Goal: Task Accomplishment & Management: Manage account settings

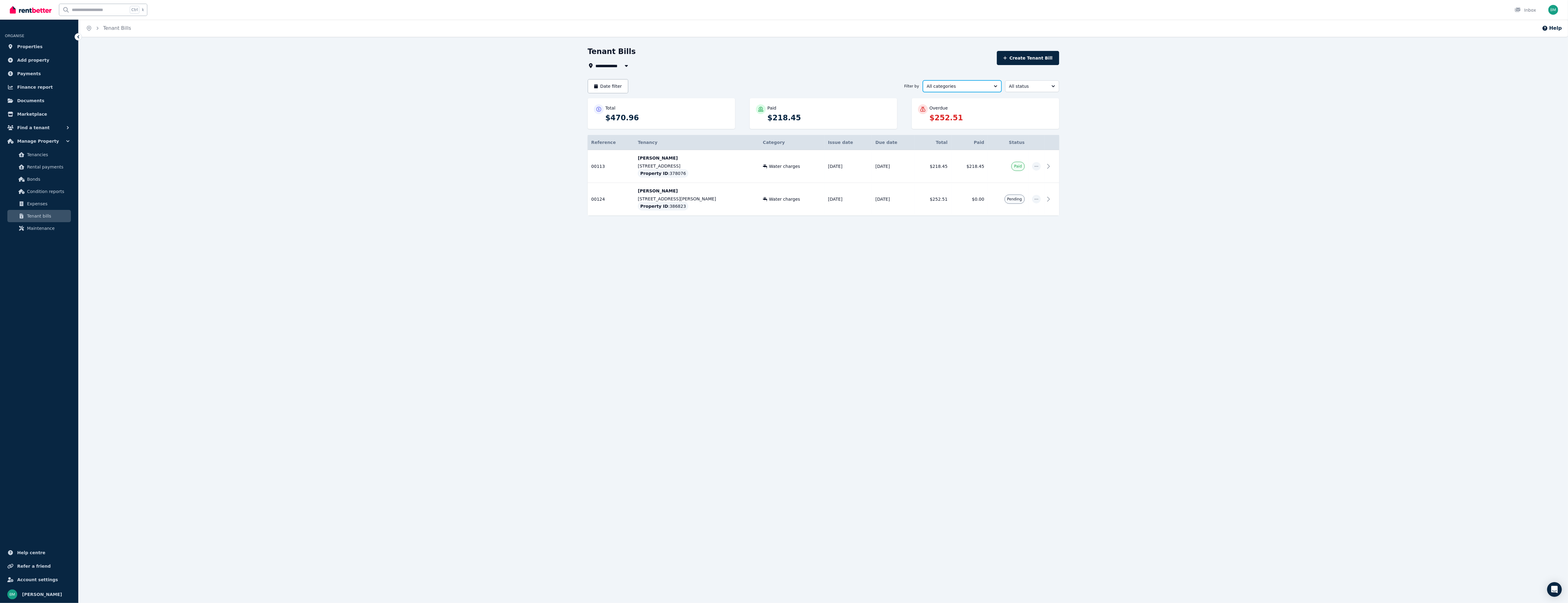
click at [989, 88] on button "All categories" at bounding box center [962, 86] width 79 height 12
click at [962, 100] on span "All categories" at bounding box center [958, 100] width 64 height 6
click at [648, 193] on p "Joanne Fisher" at bounding box center [696, 191] width 117 height 6
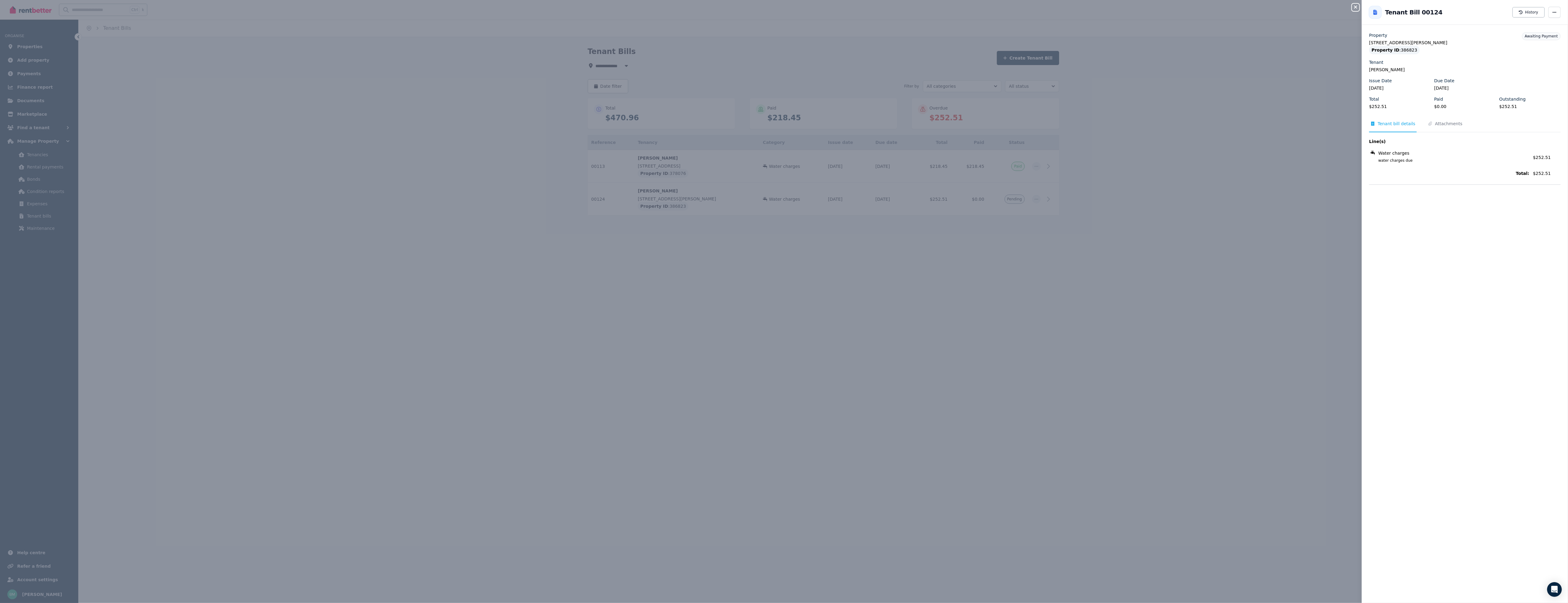
click at [1037, 197] on div "Close panel Back to Tenant Bill 00124 History Property Unit 2/86 Arthur St, Pay…" at bounding box center [784, 301] width 1568 height 603
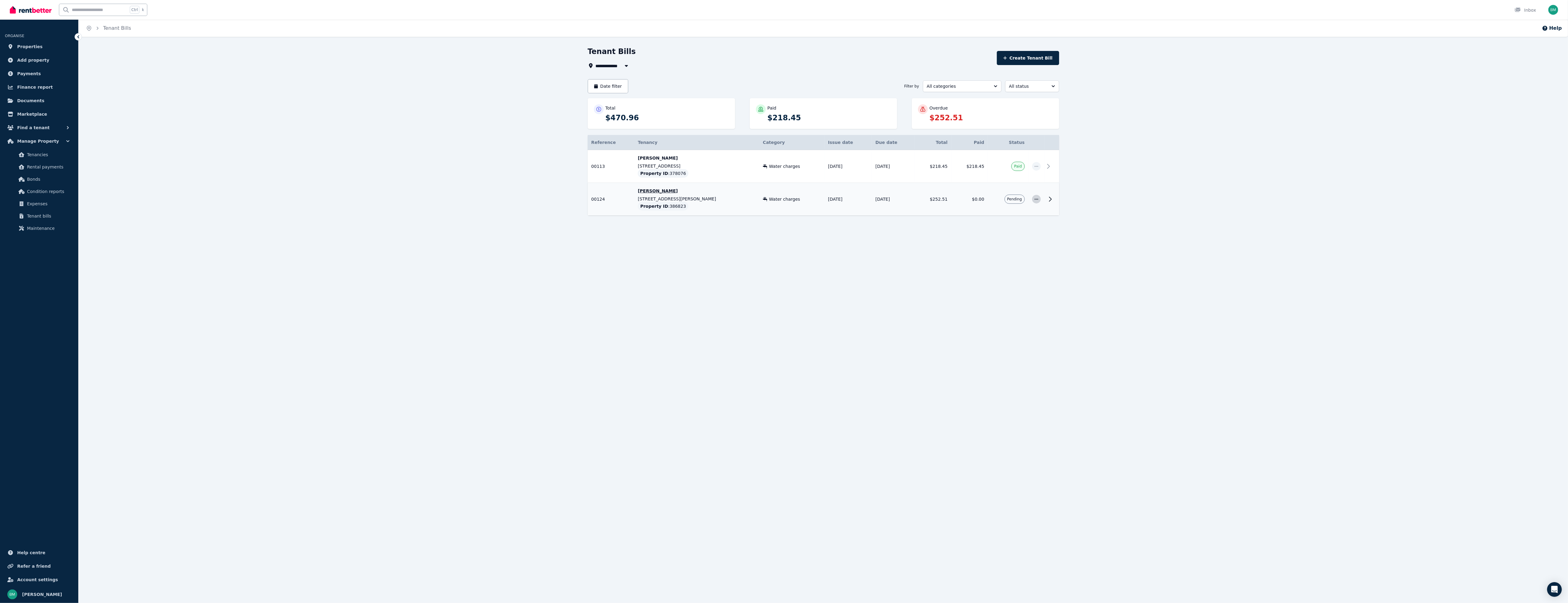
click at [1037, 201] on span "button" at bounding box center [1037, 199] width 9 height 9
click at [1023, 217] on span "Resend tenant bill" at bounding box center [1016, 215] width 40 height 7
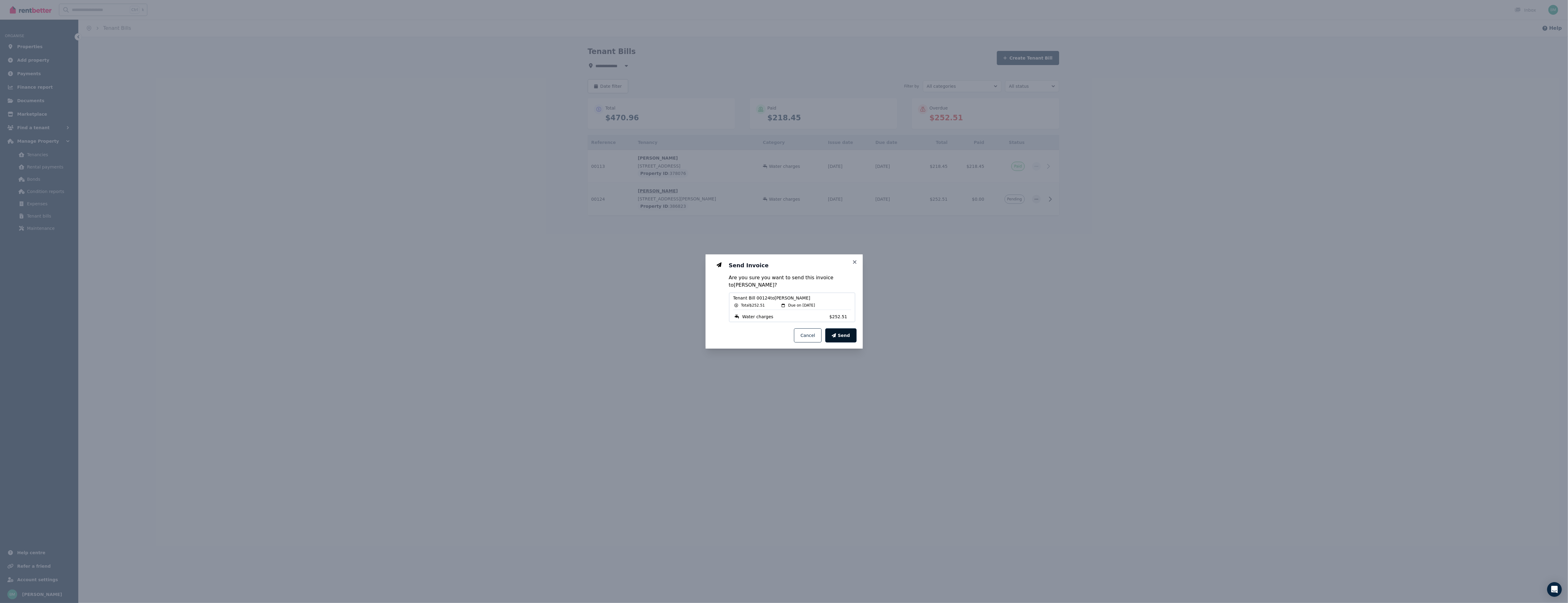
click at [847, 335] on span "Send" at bounding box center [844, 335] width 12 height 6
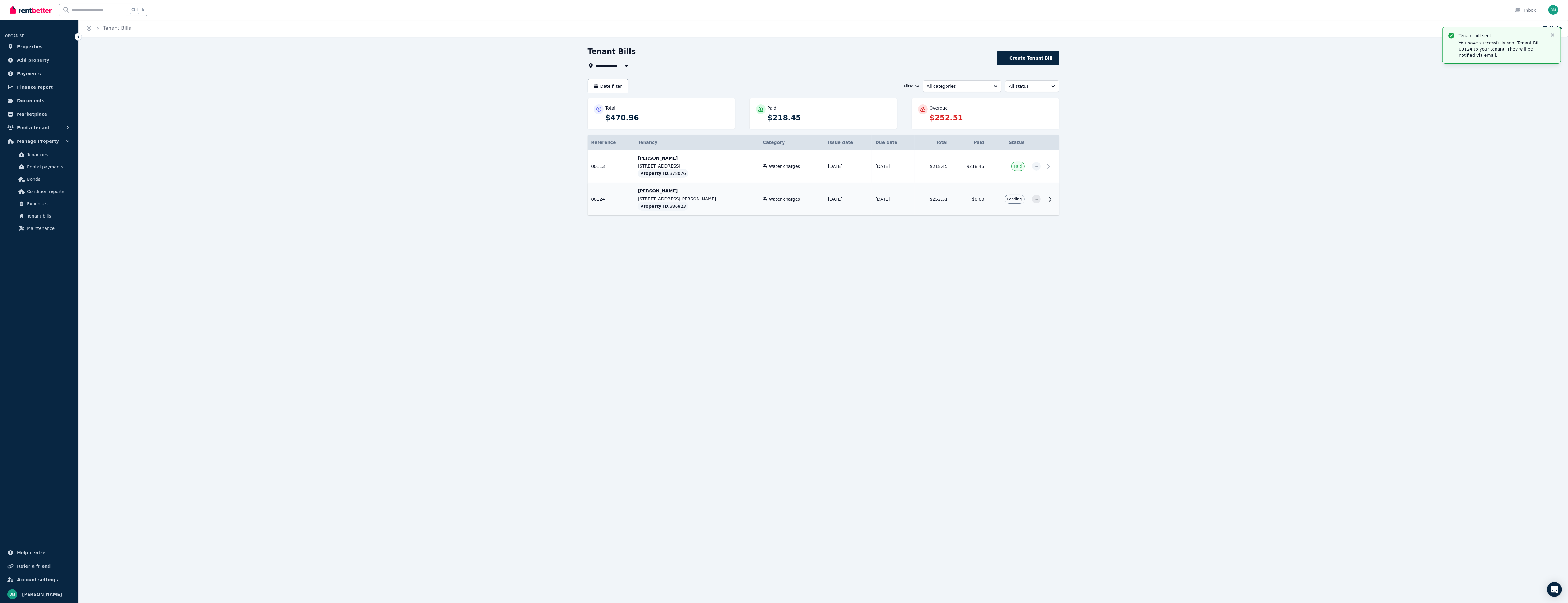
click at [615, 64] on span "All Properties" at bounding box center [615, 66] width 40 height 7
click at [642, 84] on li "Unit 2/86 Arthur St, Payneham South" at bounding box center [634, 88] width 77 height 11
type input "**********"
click at [663, 155] on td "Joanne Fisher" at bounding box center [682, 160] width 81 height 19
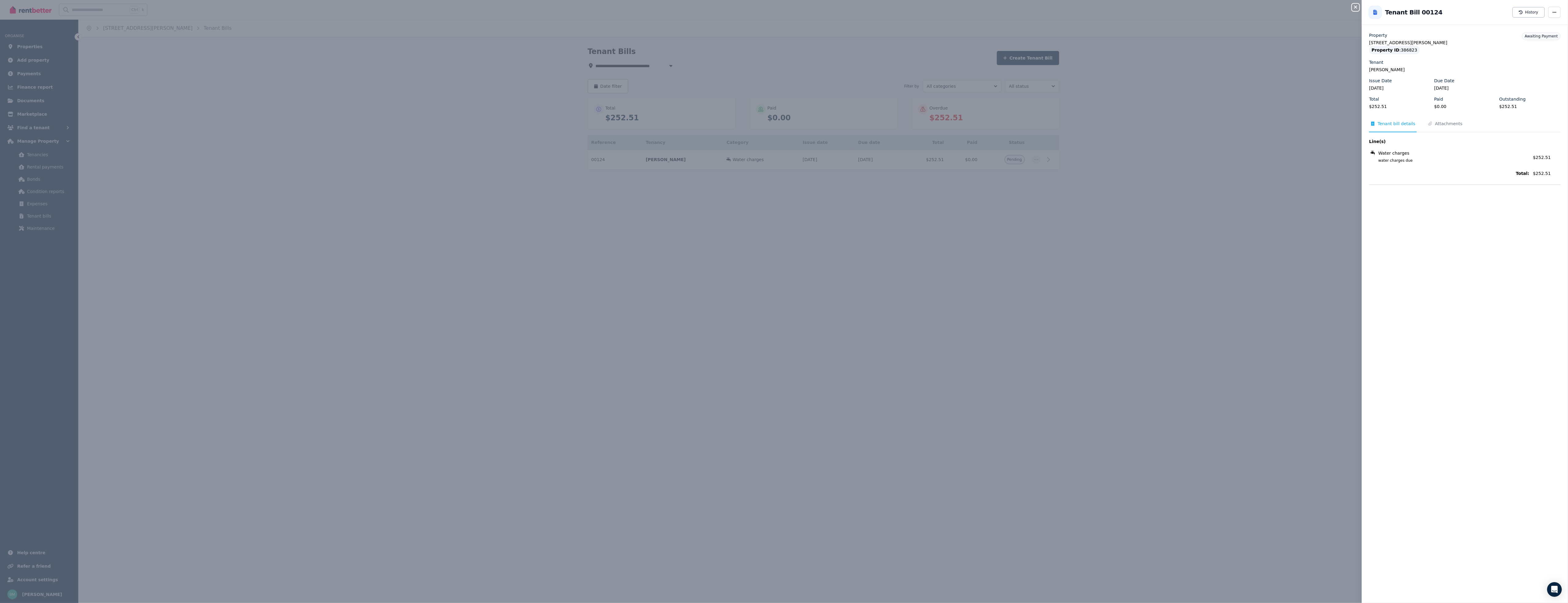
click at [488, 310] on div "Close panel Back to Tenant Bill 00124 History Property Unit 2/86 Arthur St, Pay…" at bounding box center [784, 301] width 1568 height 603
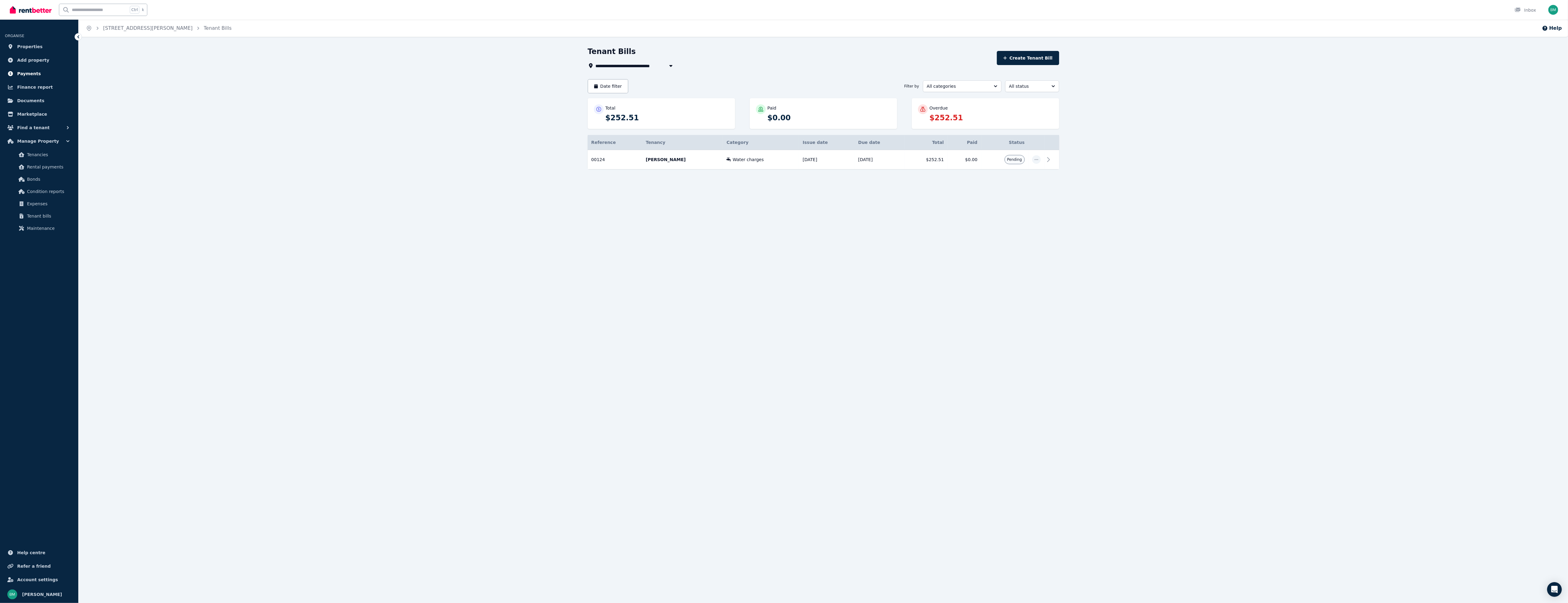
click at [29, 74] on span "Payments" at bounding box center [29, 74] width 24 height 7
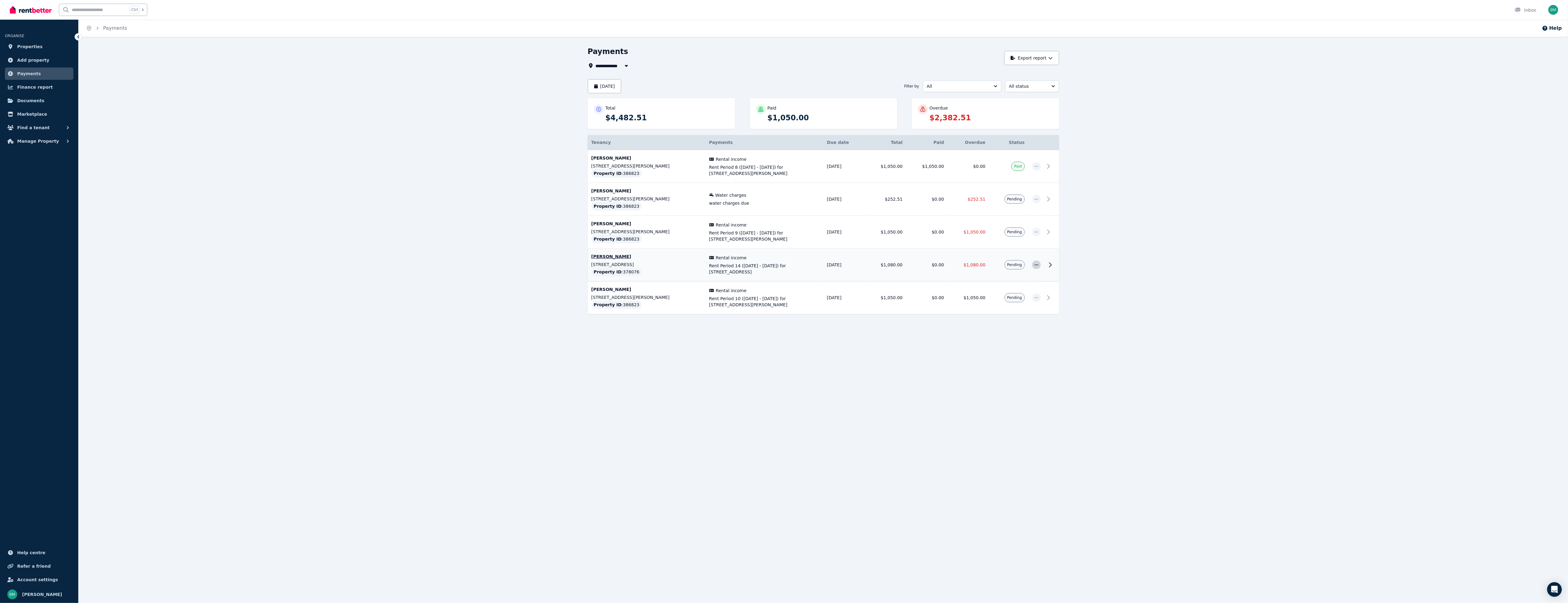
click at [1034, 265] on icon "button" at bounding box center [1037, 265] width 5 height 4
click at [1014, 295] on span "Mark as paid" at bounding box center [1016, 293] width 40 height 7
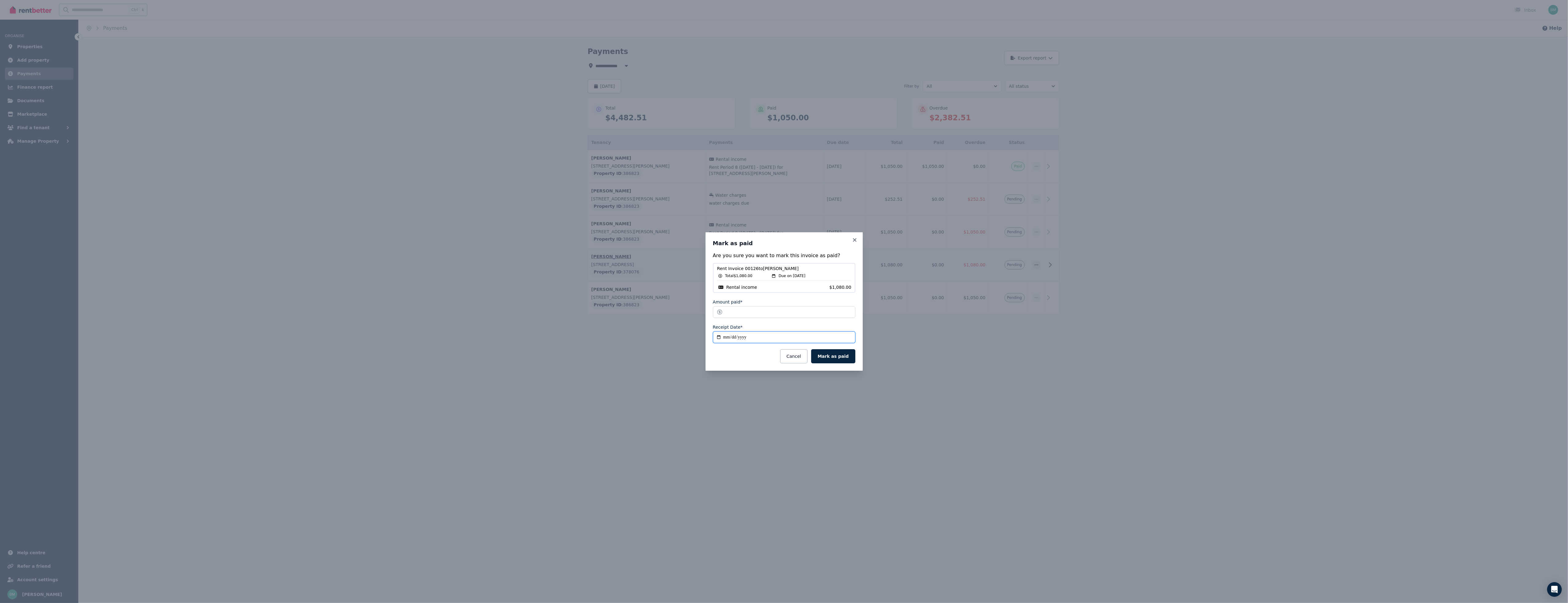
click at [732, 336] on input "**********" at bounding box center [784, 337] width 142 height 12
click at [718, 335] on input "**********" at bounding box center [784, 337] width 142 height 12
type input "**********"
click at [841, 354] on button "Mark as paid" at bounding box center [833, 356] width 44 height 14
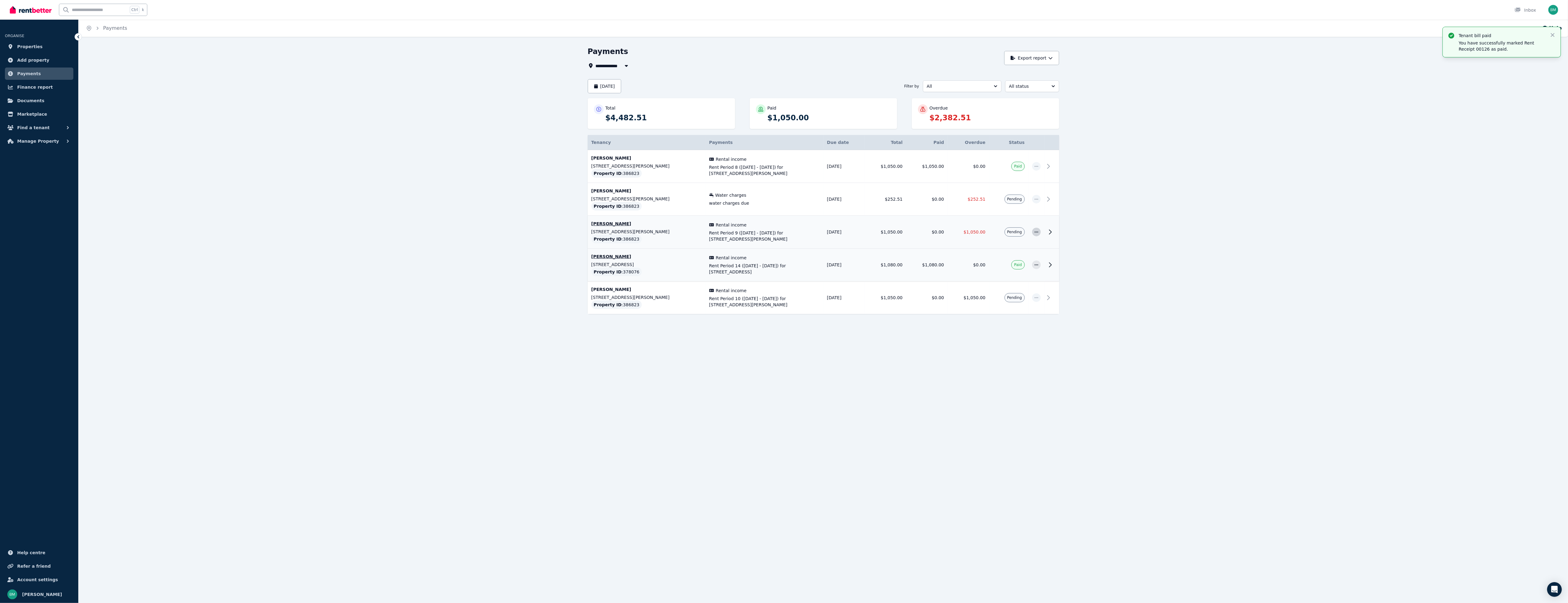
click at [1035, 231] on icon "button" at bounding box center [1037, 232] width 5 height 4
click at [1021, 247] on span "Resend tenant bill" at bounding box center [1016, 248] width 40 height 7
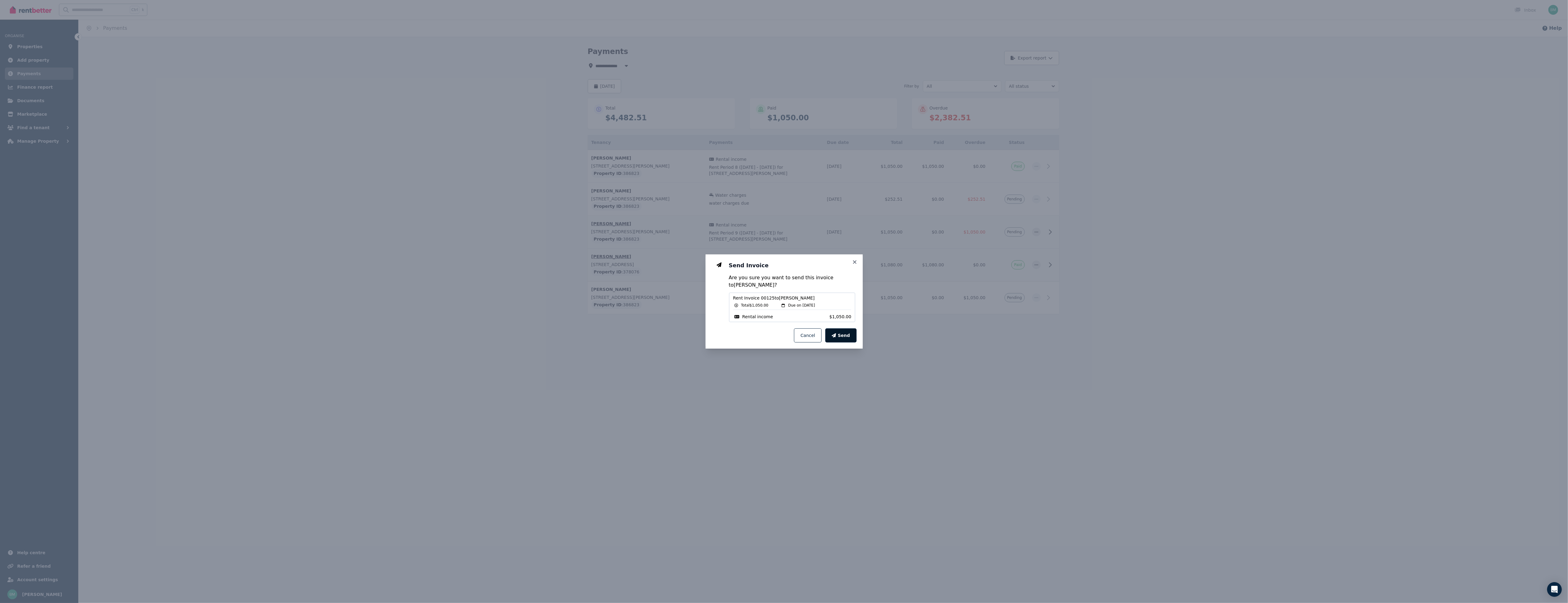
click at [839, 336] on button "Send" at bounding box center [841, 335] width 31 height 14
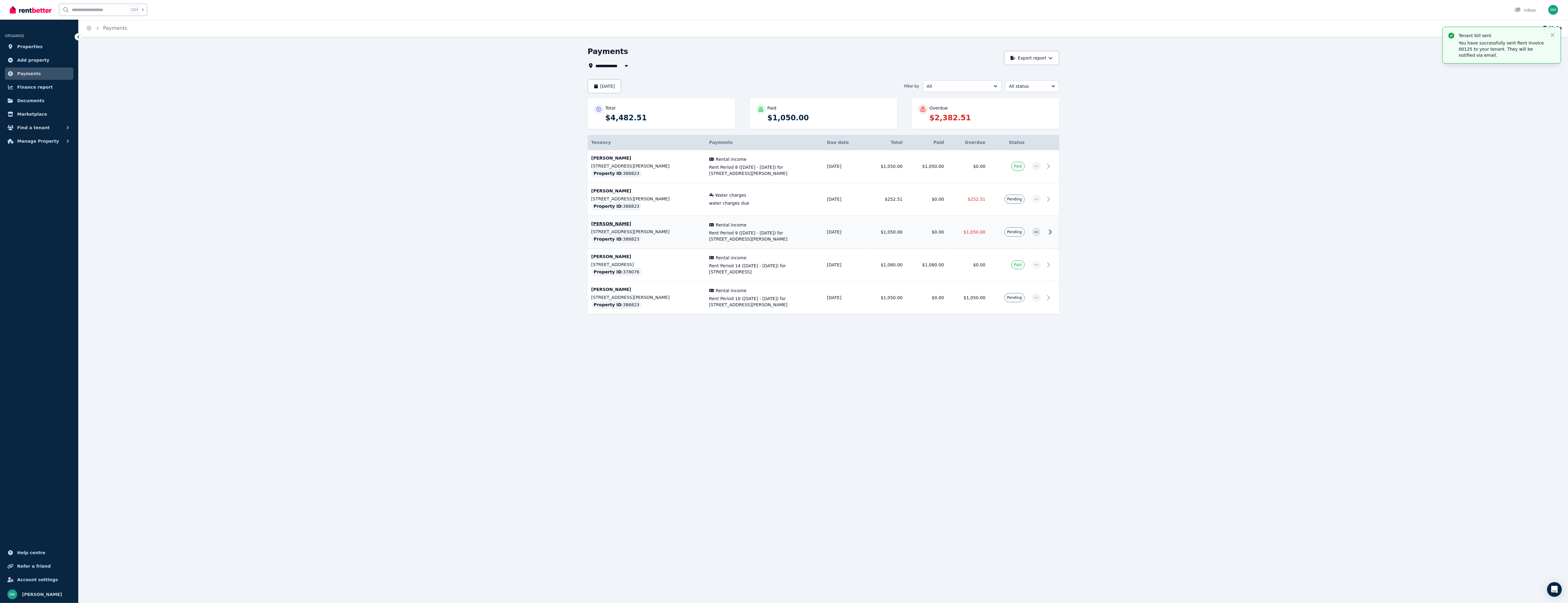
click at [761, 233] on span "Rent Period 9 (07/08/2025 - 20/08/2025) for Unit 2/86 Arthur St, Payneham South" at bounding box center [765, 236] width 111 height 12
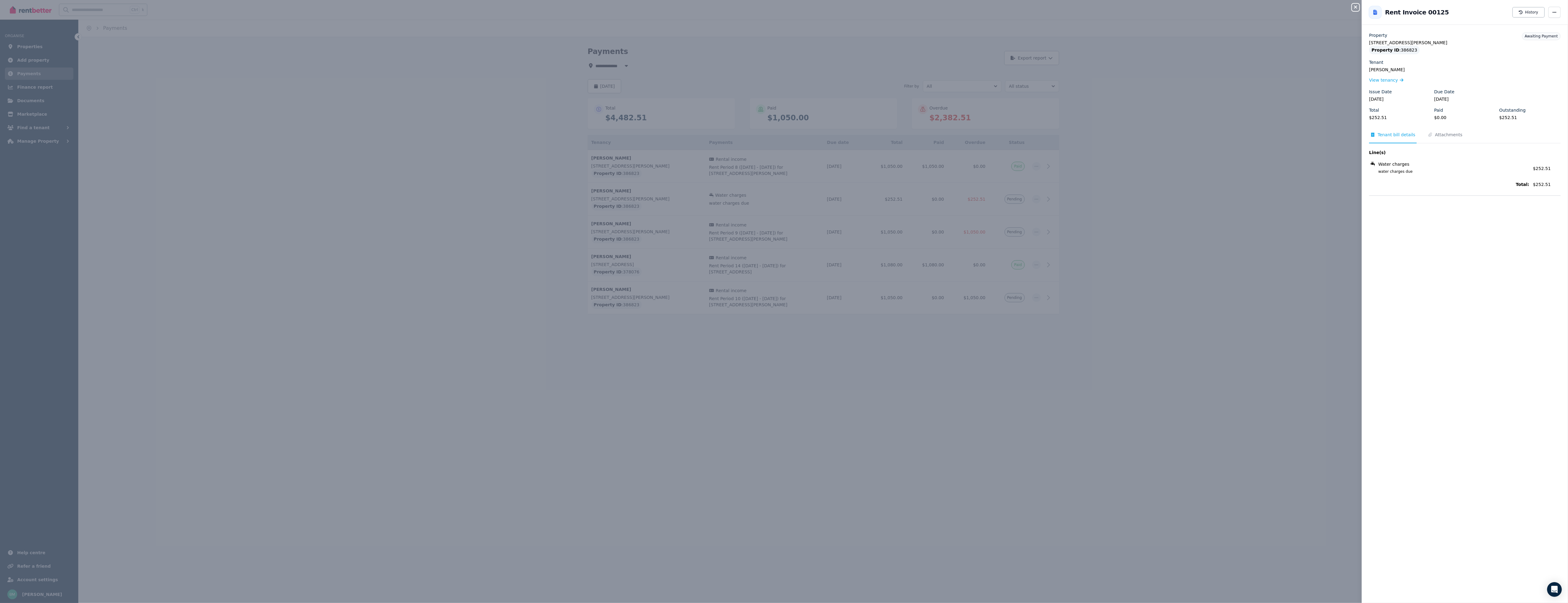
click at [1133, 516] on div "Close panel Back to Rent Invoice 00125 History Property Unit 2/86 Arthur St, Pa…" at bounding box center [784, 301] width 1568 height 603
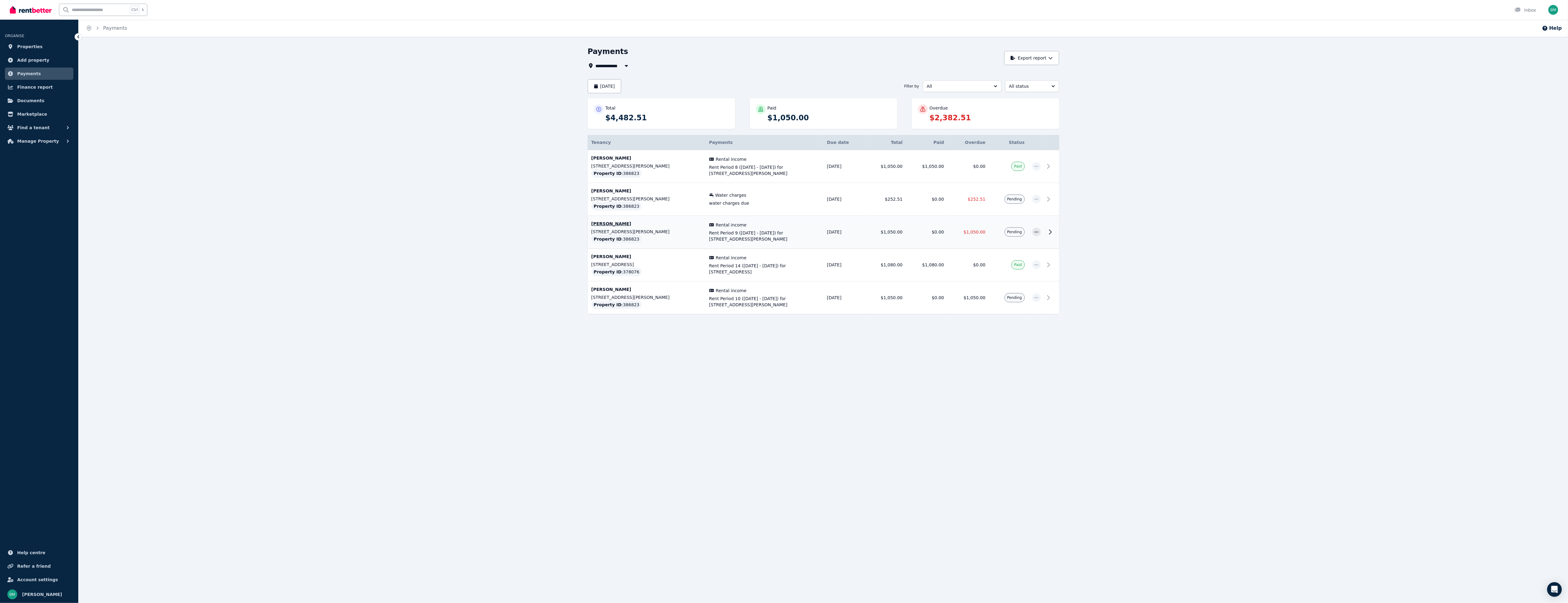
click at [974, 231] on span "$1,050.00" at bounding box center [975, 232] width 22 height 5
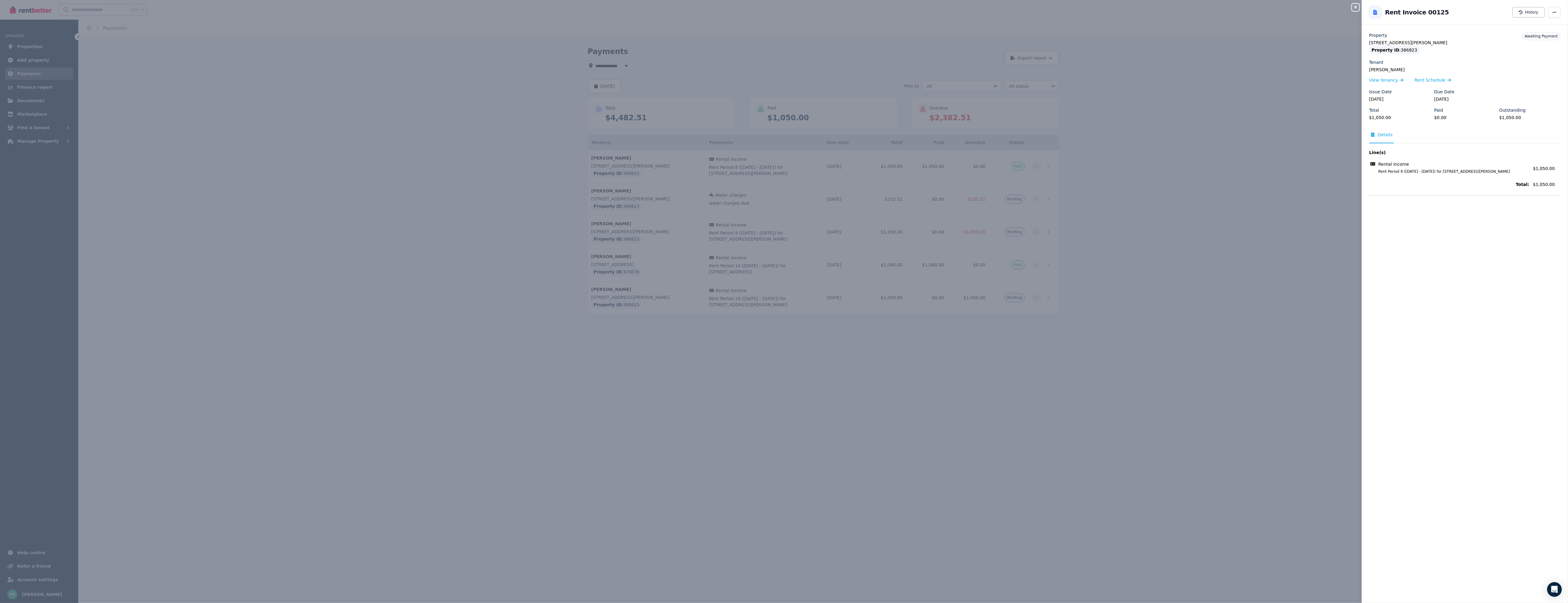
click at [962, 503] on div "Close panel Back to Rent Invoice 00125 History Property Unit 2/86 Arthur St, Pa…" at bounding box center [784, 301] width 1568 height 603
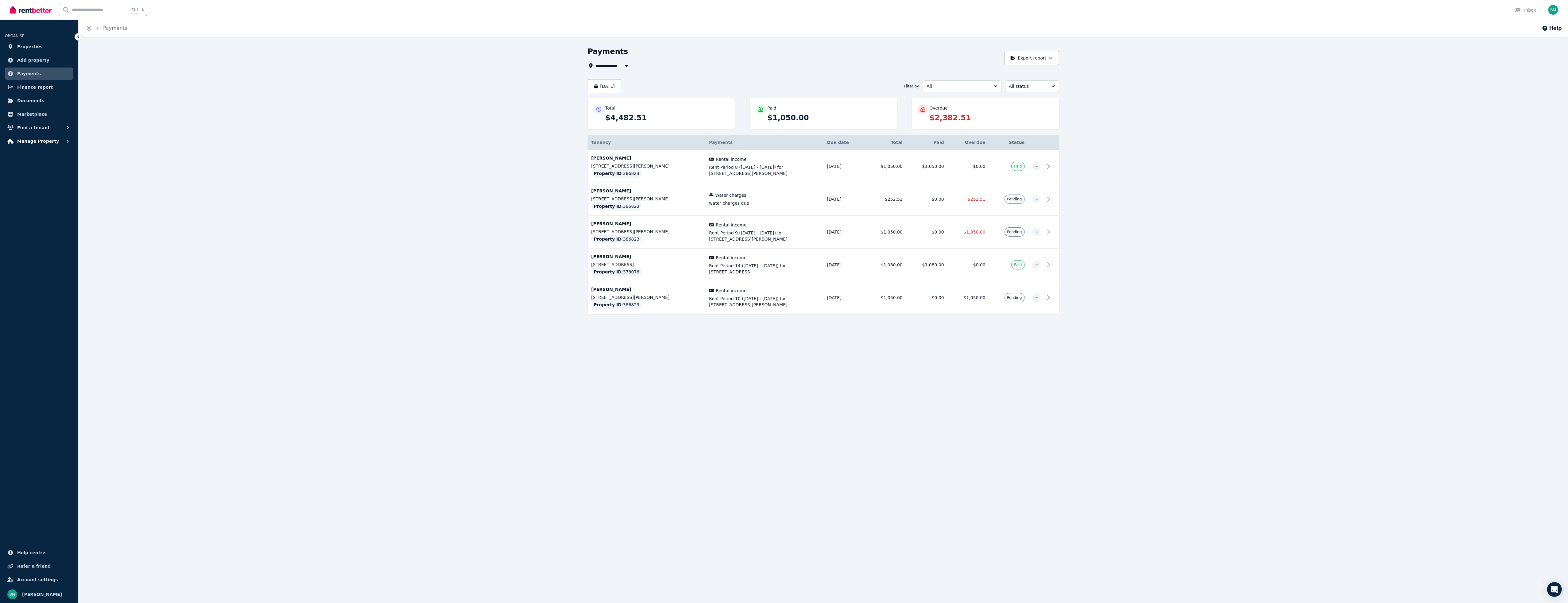
click at [30, 141] on span "Manage Property" at bounding box center [38, 141] width 42 height 7
click at [37, 166] on span "Rental payments" at bounding box center [47, 167] width 41 height 7
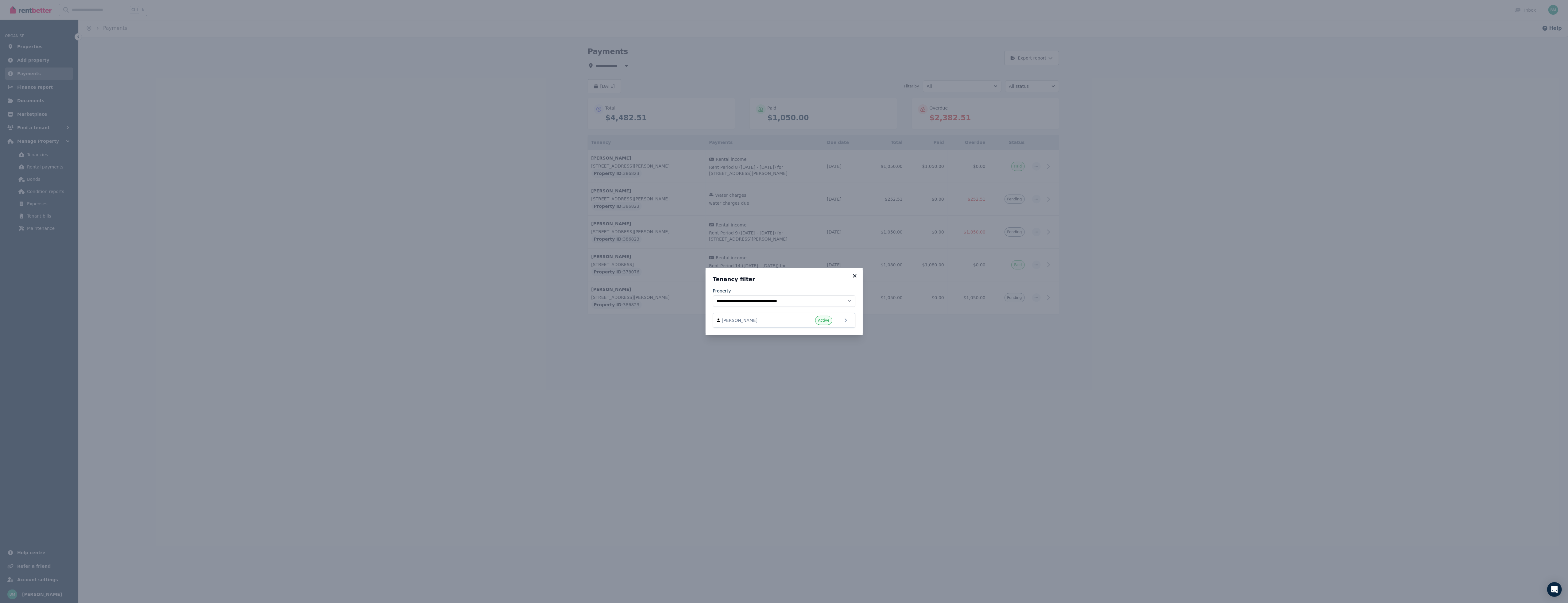
click at [857, 274] on icon at bounding box center [855, 276] width 6 height 5
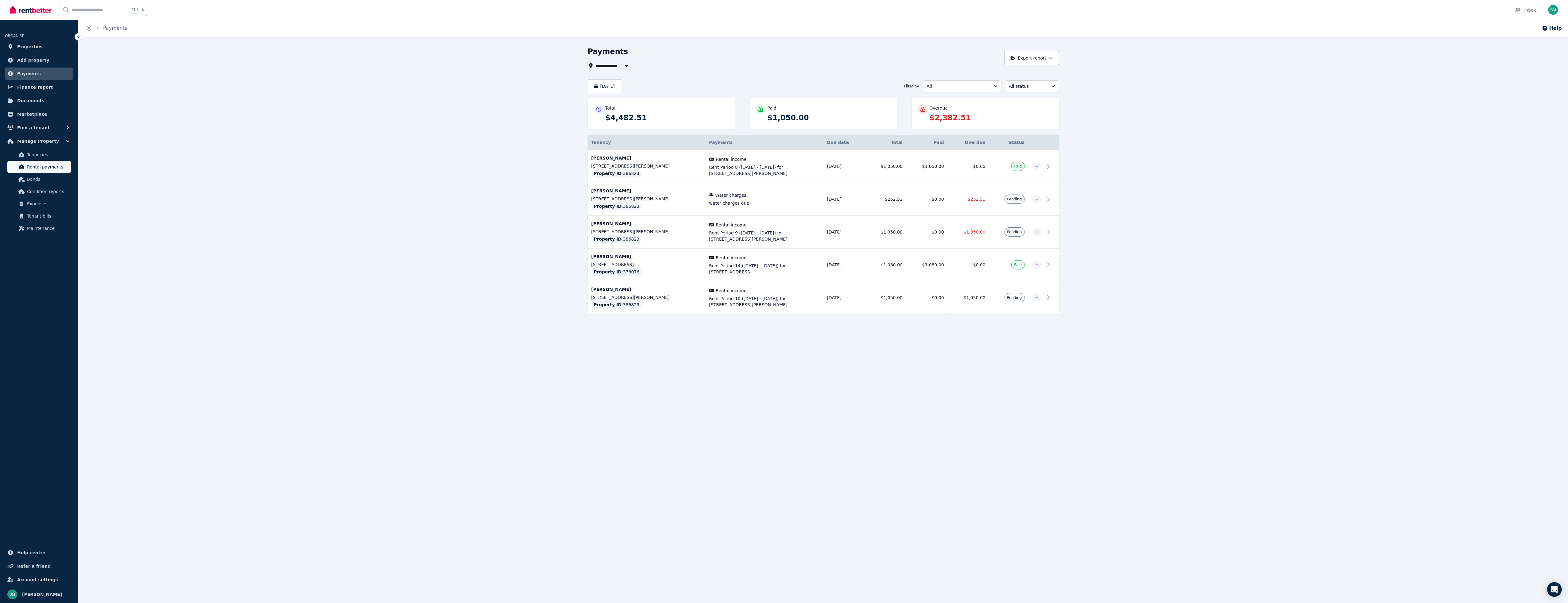
click at [43, 165] on span "Rental payments" at bounding box center [47, 167] width 41 height 7
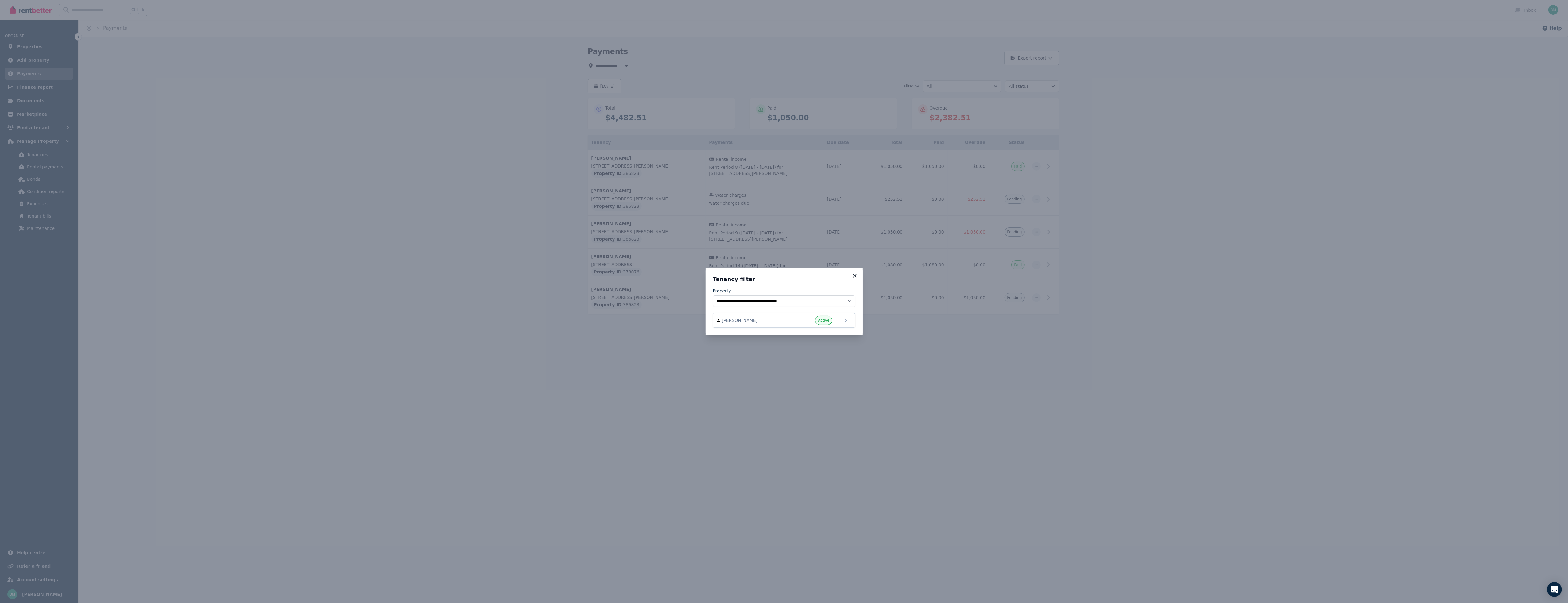
click at [856, 275] on icon at bounding box center [855, 276] width 6 height 5
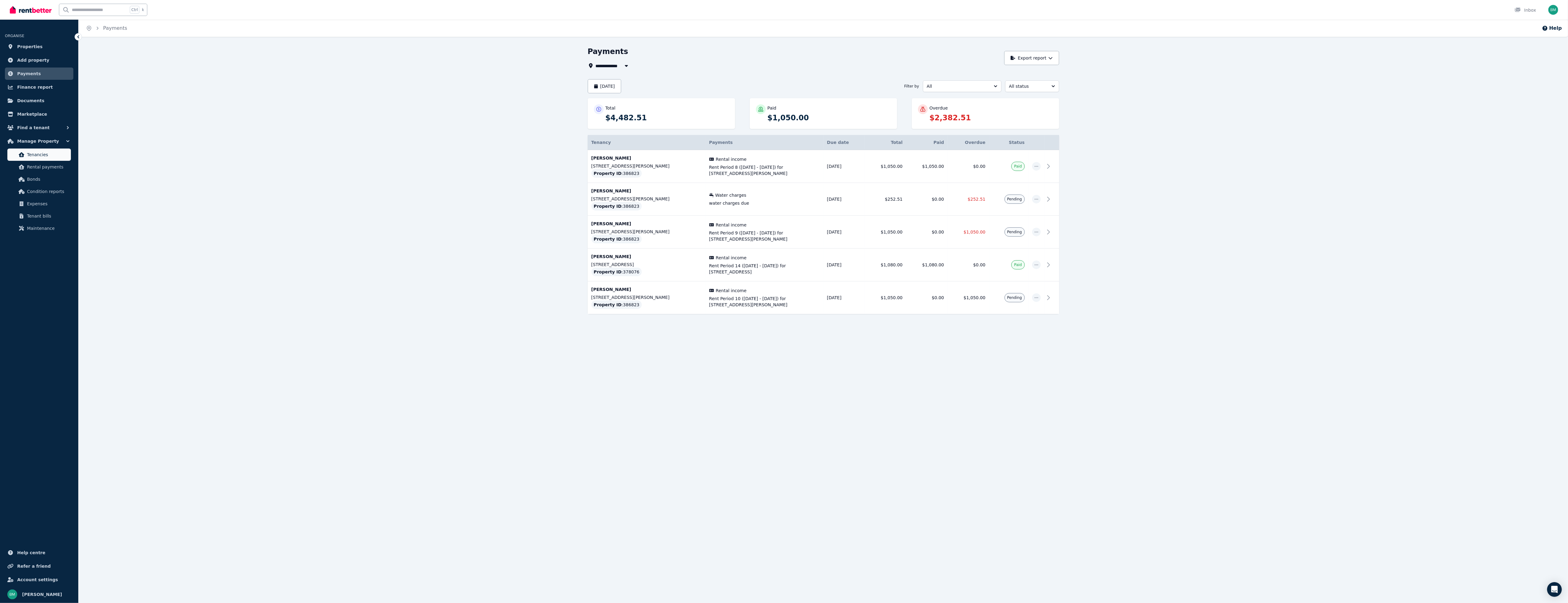
click at [40, 155] on span "Tenancies" at bounding box center [47, 155] width 41 height 7
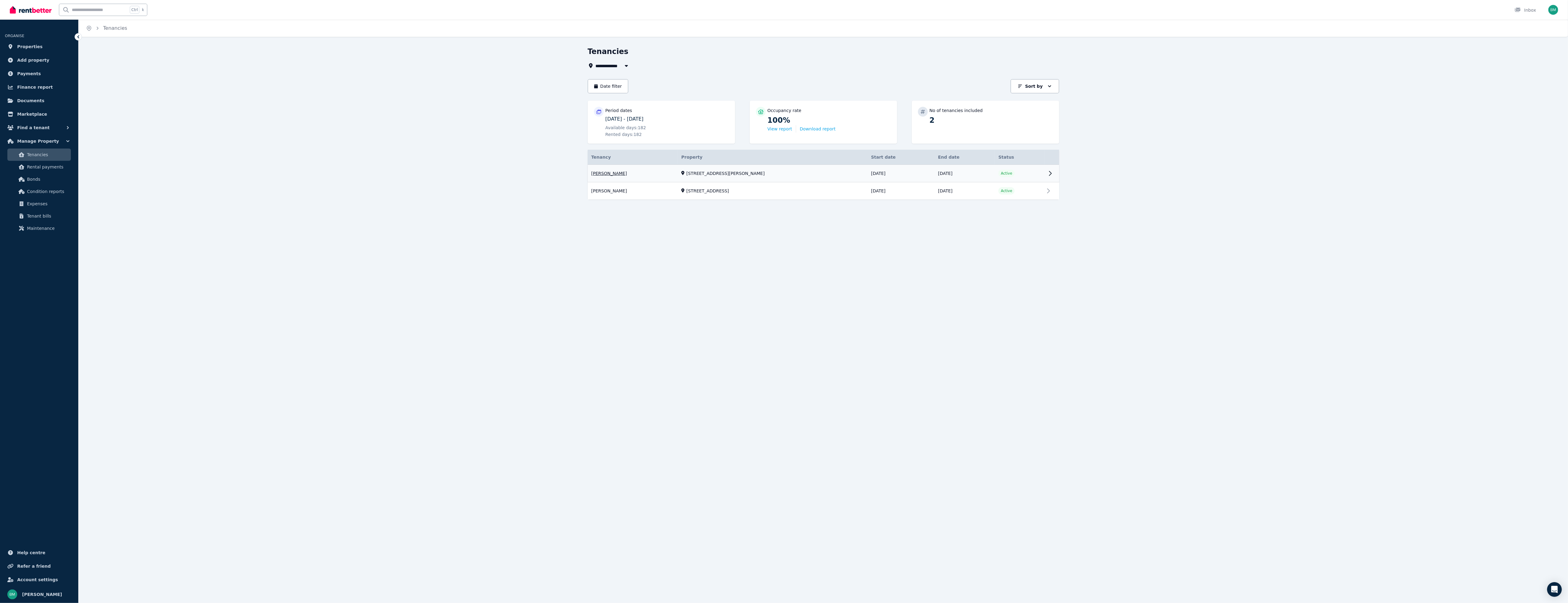
click at [613, 172] on link "View property details" at bounding box center [824, 173] width 471 height 18
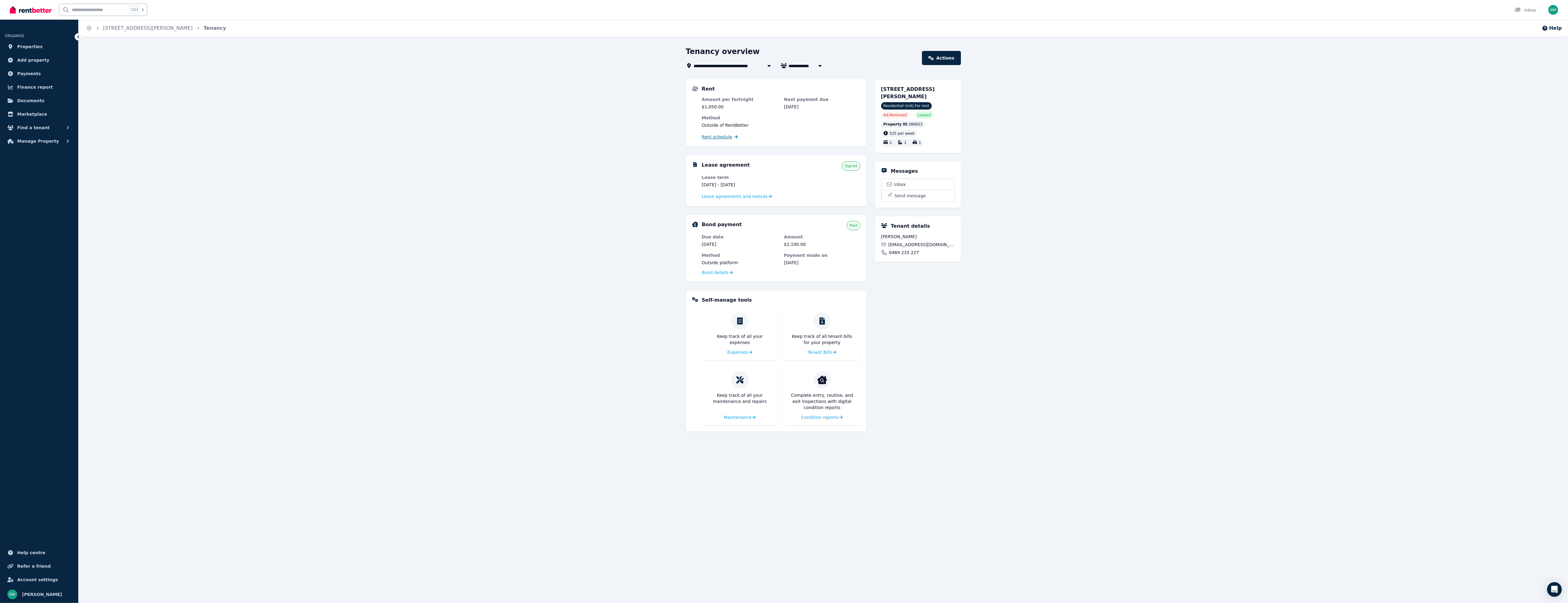
click at [729, 139] on link "Rent schedule" at bounding box center [719, 137] width 36 height 6
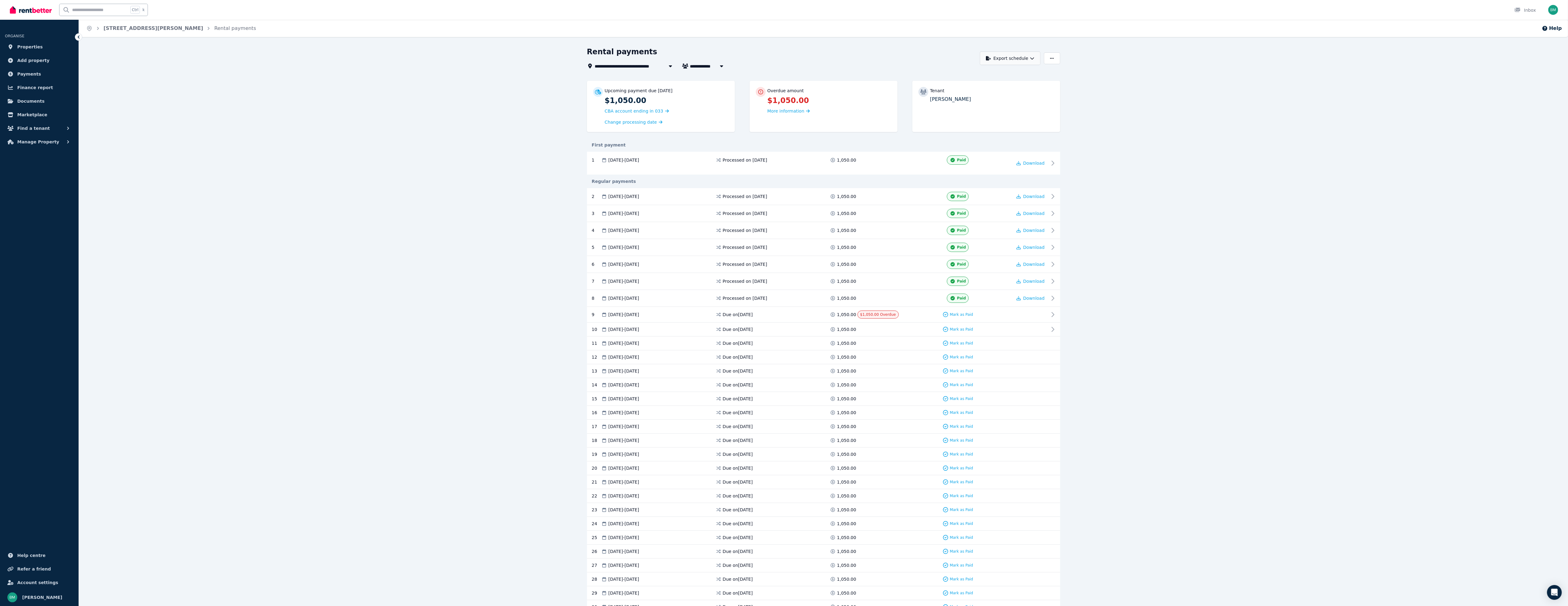
click at [1017, 57] on button "Export schedule" at bounding box center [1009, 58] width 60 height 13
click at [995, 72] on p "PDF" at bounding box center [991, 74] width 13 height 6
click at [31, 46] on span "Properties" at bounding box center [30, 47] width 26 height 7
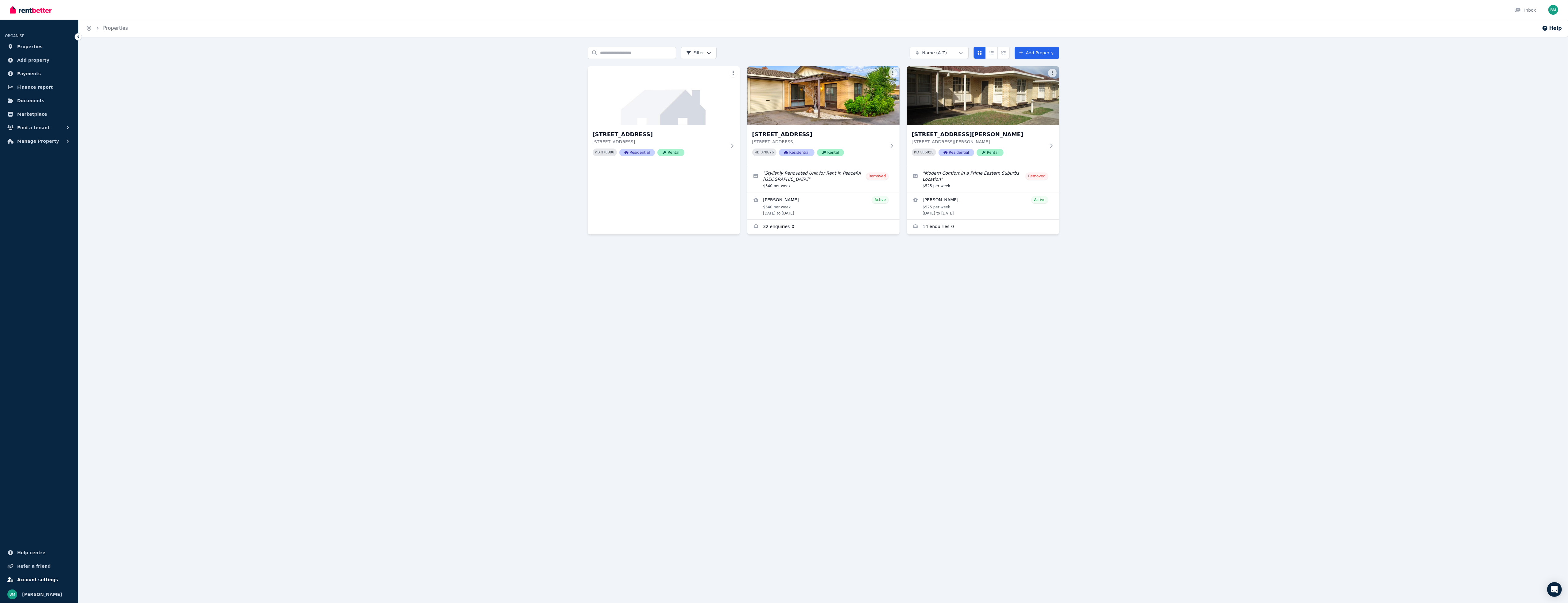
click at [50, 578] on link "Account settings" at bounding box center [39, 579] width 68 height 12
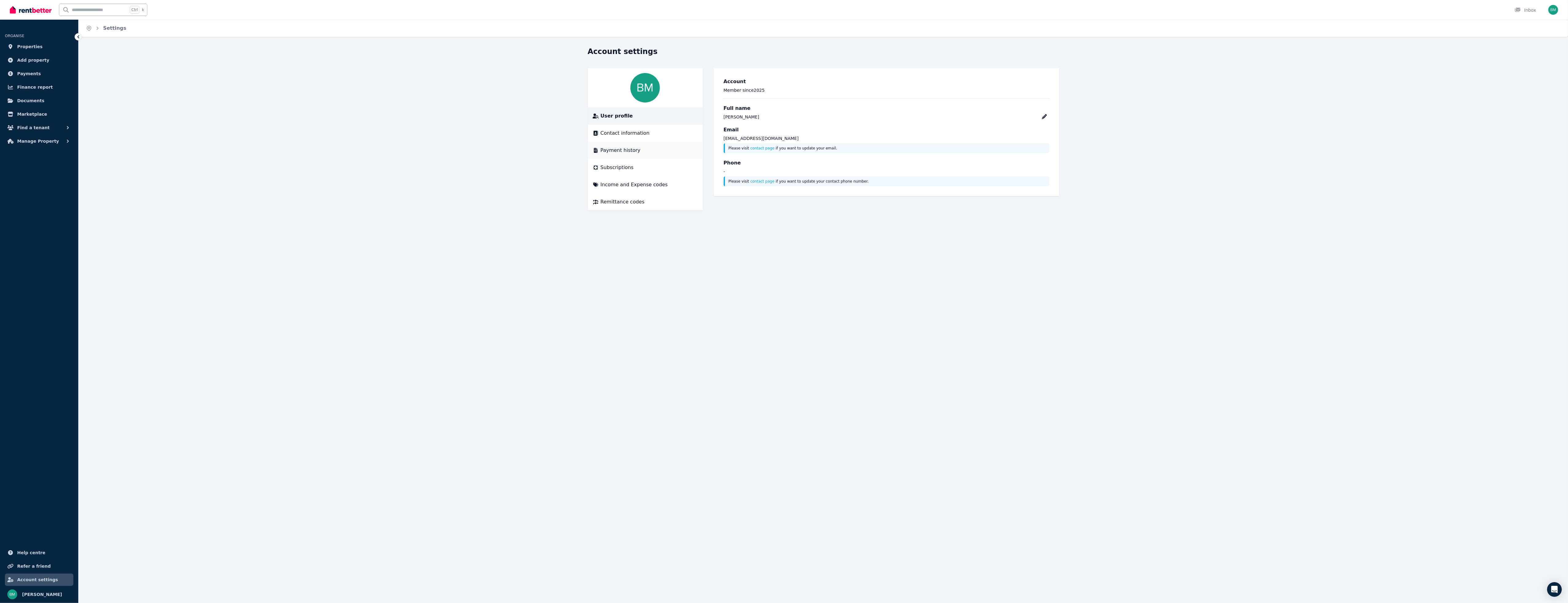
click at [623, 149] on span "Payment history" at bounding box center [621, 150] width 40 height 7
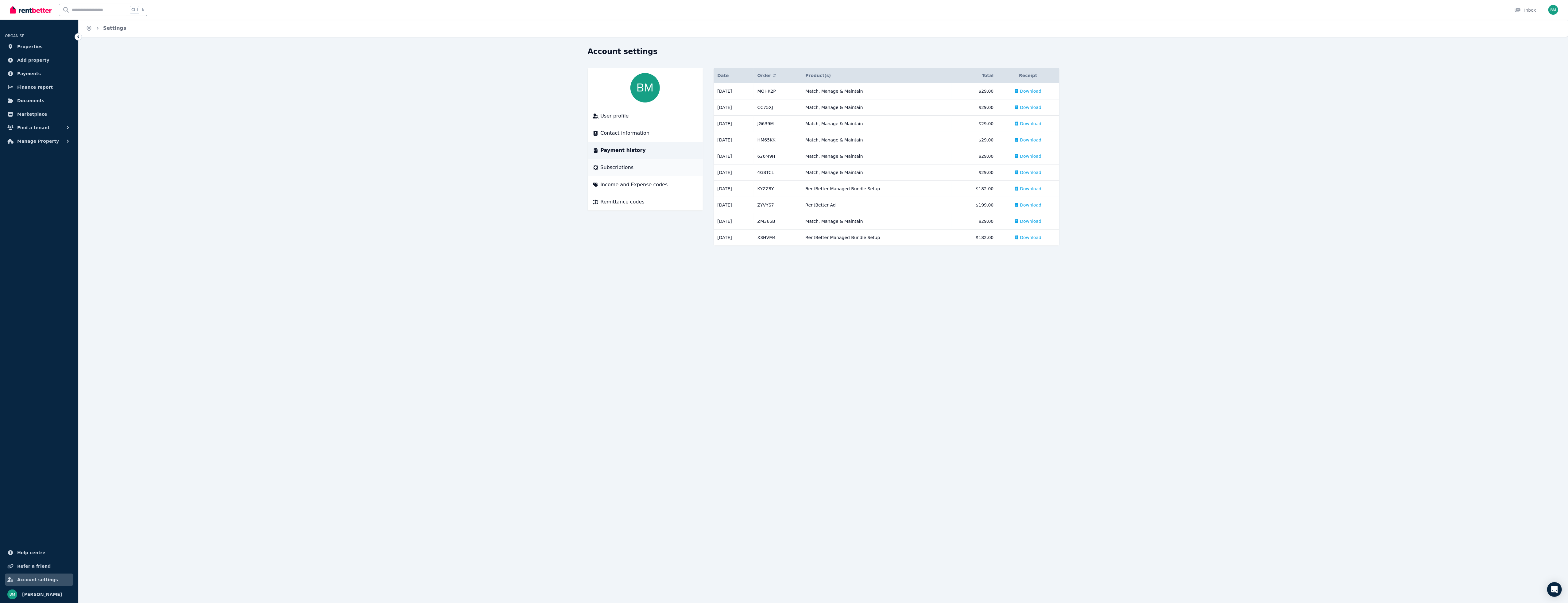
click at [620, 167] on span "Subscriptions" at bounding box center [617, 167] width 33 height 7
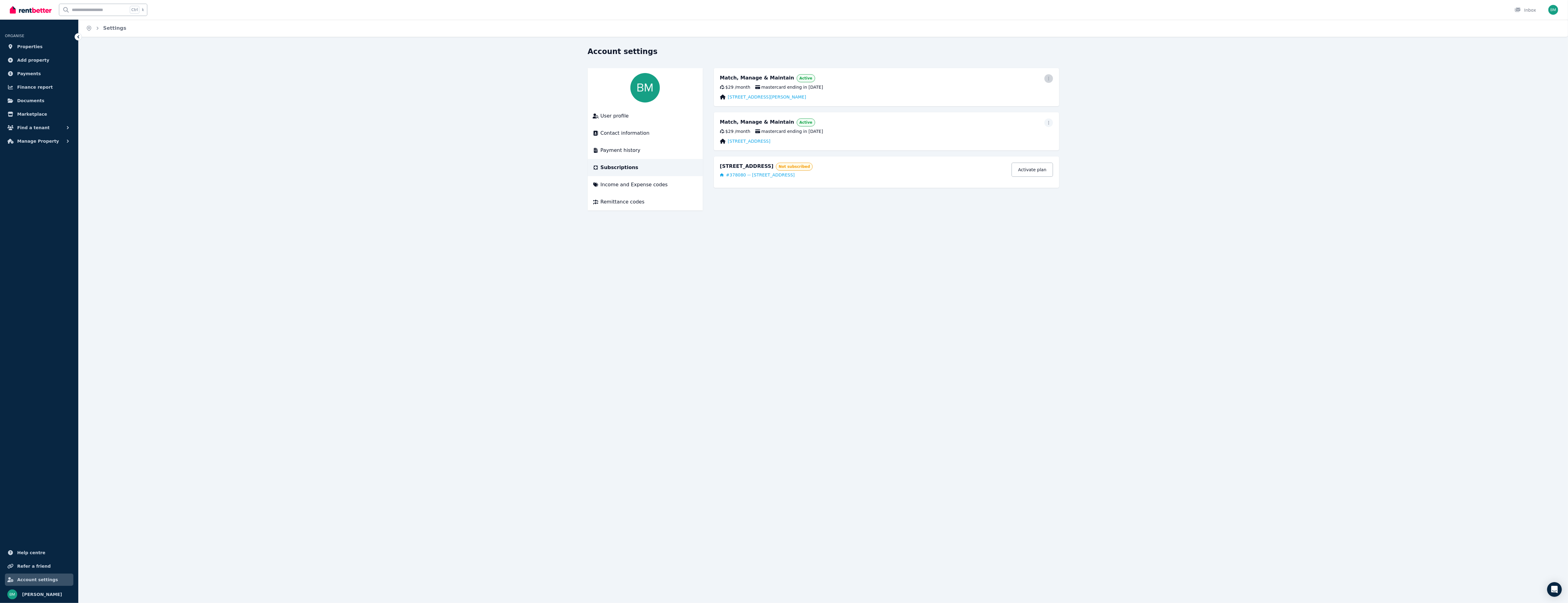
click at [1052, 78] on span "button" at bounding box center [1049, 78] width 9 height 9
click at [1133, 76] on div "Account settings User profile Contact information Payment history Subscriptions…" at bounding box center [823, 134] width 1489 height 175
click at [25, 48] on span "Properties" at bounding box center [30, 47] width 26 height 7
